Goal: Information Seeking & Learning: Compare options

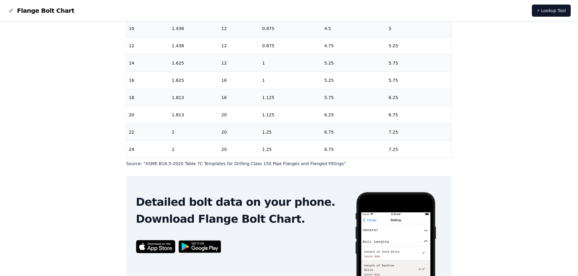
scroll to position [127, 0]
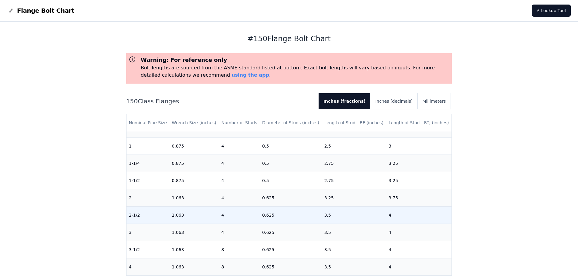
scroll to position [121, 0]
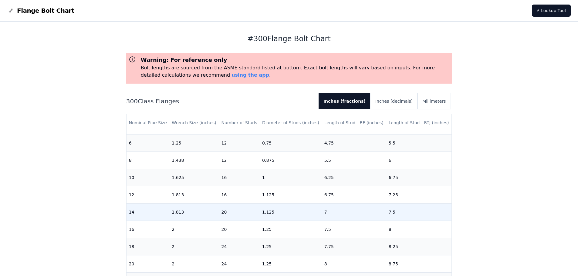
scroll to position [192, 0]
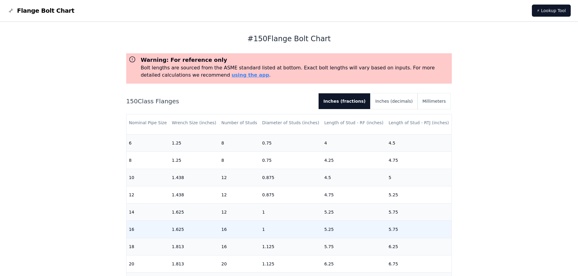
scroll to position [192, 0]
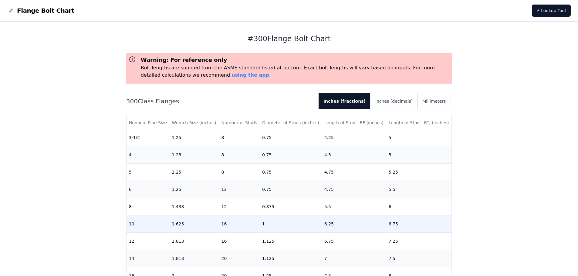
scroll to position [152, 0]
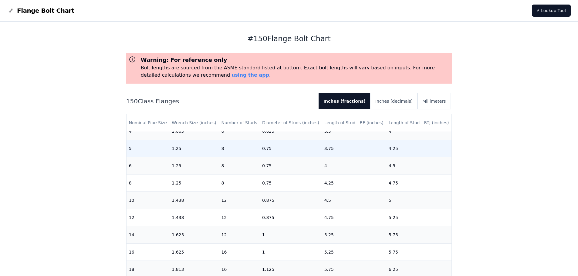
scroll to position [182, 0]
